Goal: Task Accomplishment & Management: Manage account settings

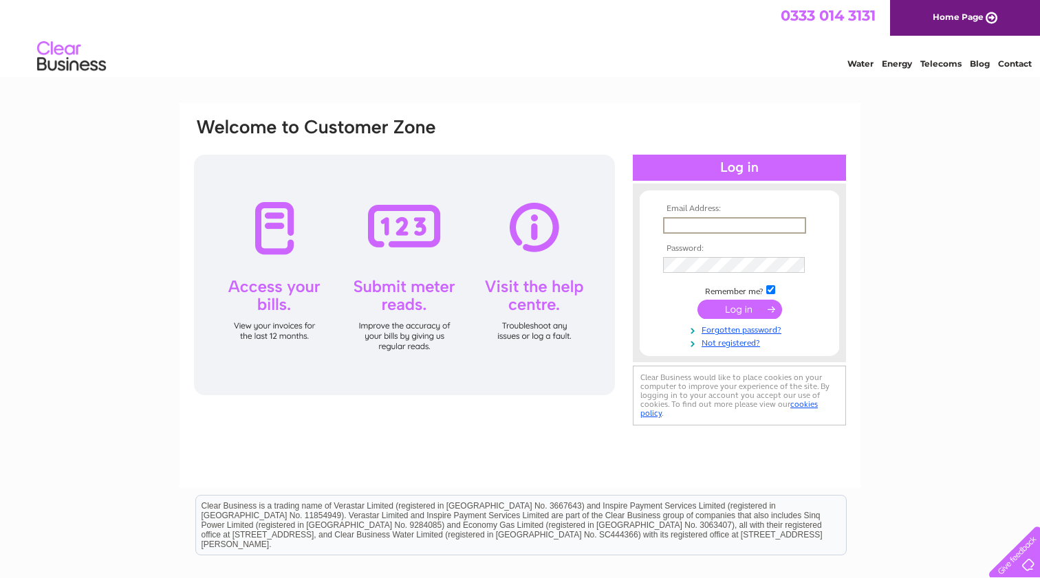
type input "sales@landwarriorairsoft.com"
click at [737, 307] on input "submit" at bounding box center [739, 309] width 85 height 19
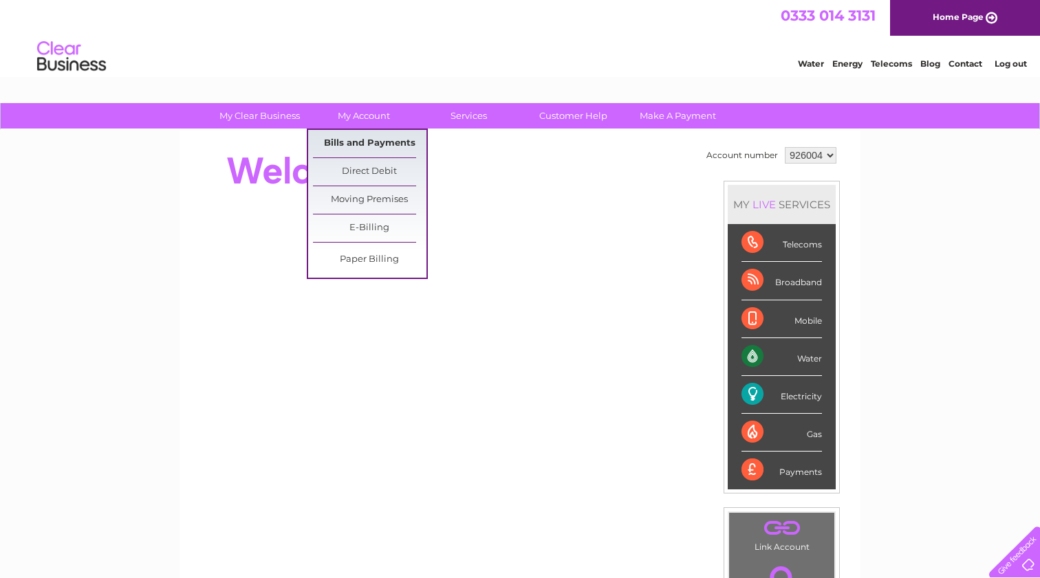
click at [378, 145] on link "Bills and Payments" at bounding box center [369, 144] width 113 height 28
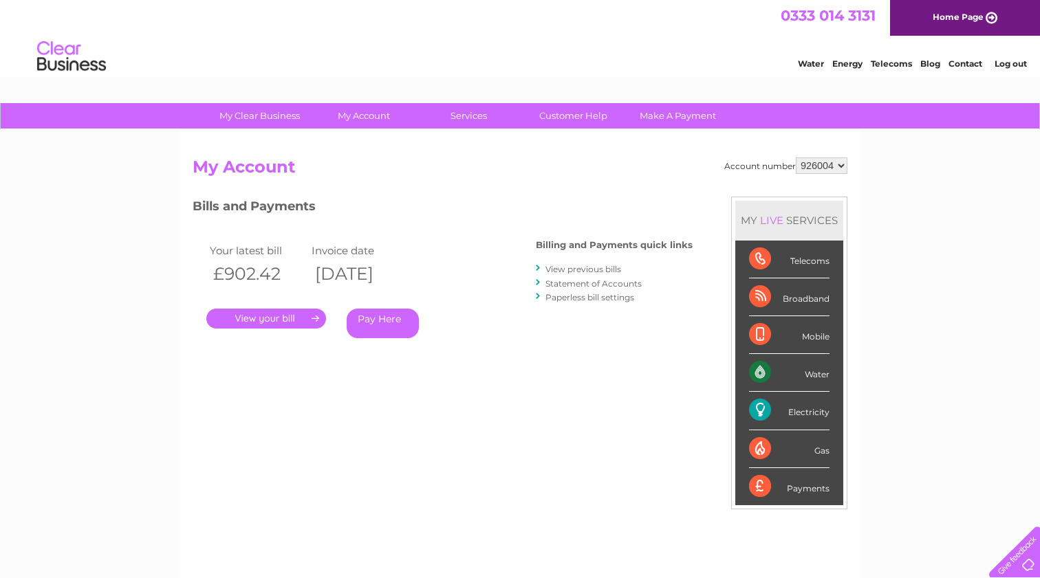
click at [262, 317] on link "." at bounding box center [266, 319] width 120 height 20
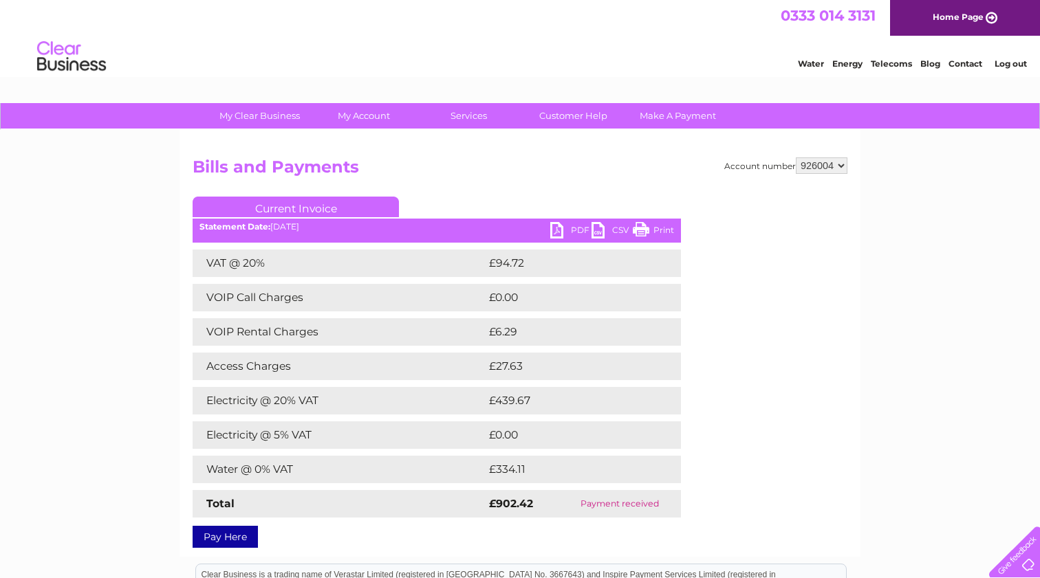
click at [566, 230] on link "PDF" at bounding box center [570, 232] width 41 height 20
